Goal: Navigation & Orientation: Find specific page/section

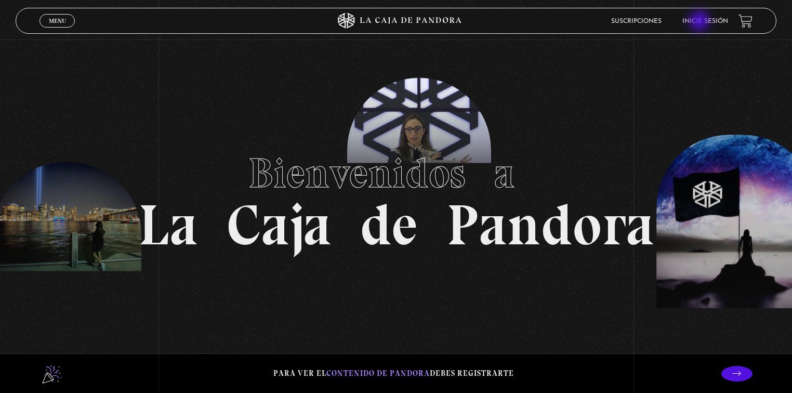
click at [701, 22] on link "Inicie sesión" at bounding box center [705, 21] width 46 height 6
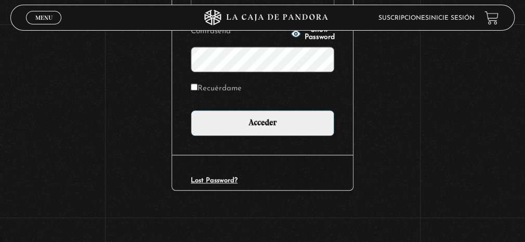
scroll to position [152, 0]
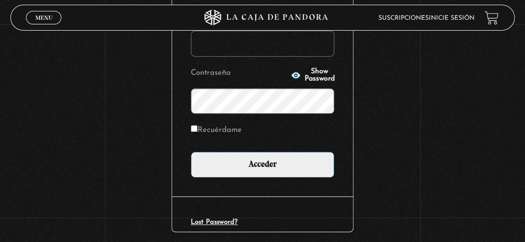
click at [240, 44] on input "Nombre de usuario o correo electrónico" at bounding box center [262, 44] width 143 height 26
type input "admon.pymaq@gmail.com"
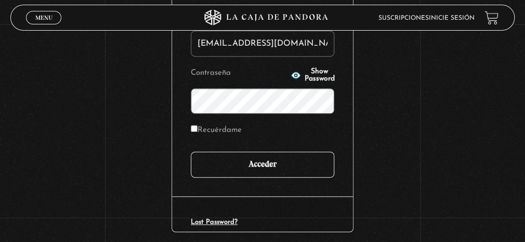
click at [262, 169] on input "Acceder" at bounding box center [262, 165] width 143 height 26
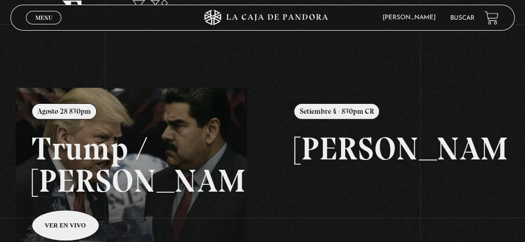
scroll to position [50, 0]
